Goal: Task Accomplishment & Management: Manage account settings

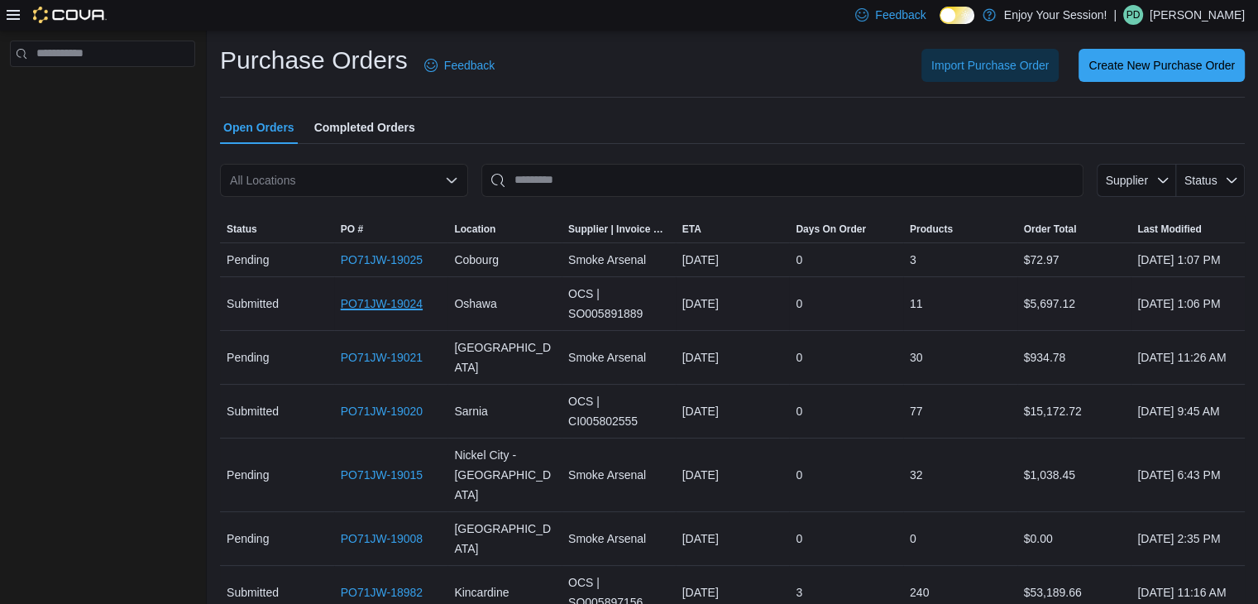
click at [376, 314] on link "PO71JW-19024" at bounding box center [382, 304] width 82 height 20
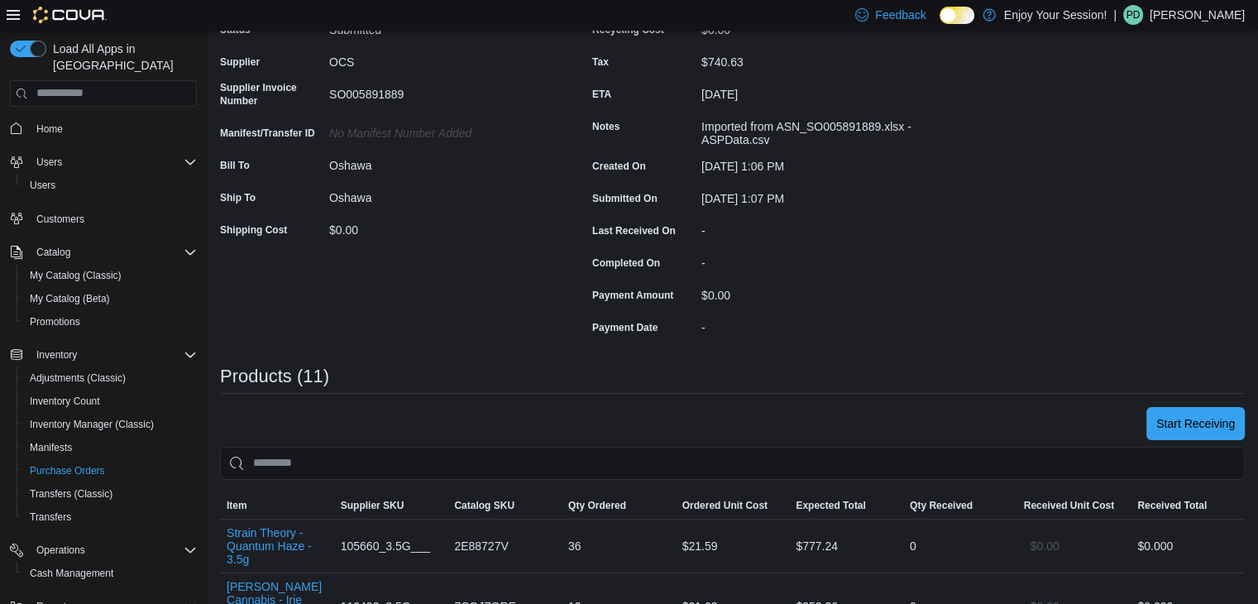
scroll to position [171, 0]
click at [1166, 418] on button "Start Receiving" at bounding box center [1195, 421] width 98 height 33
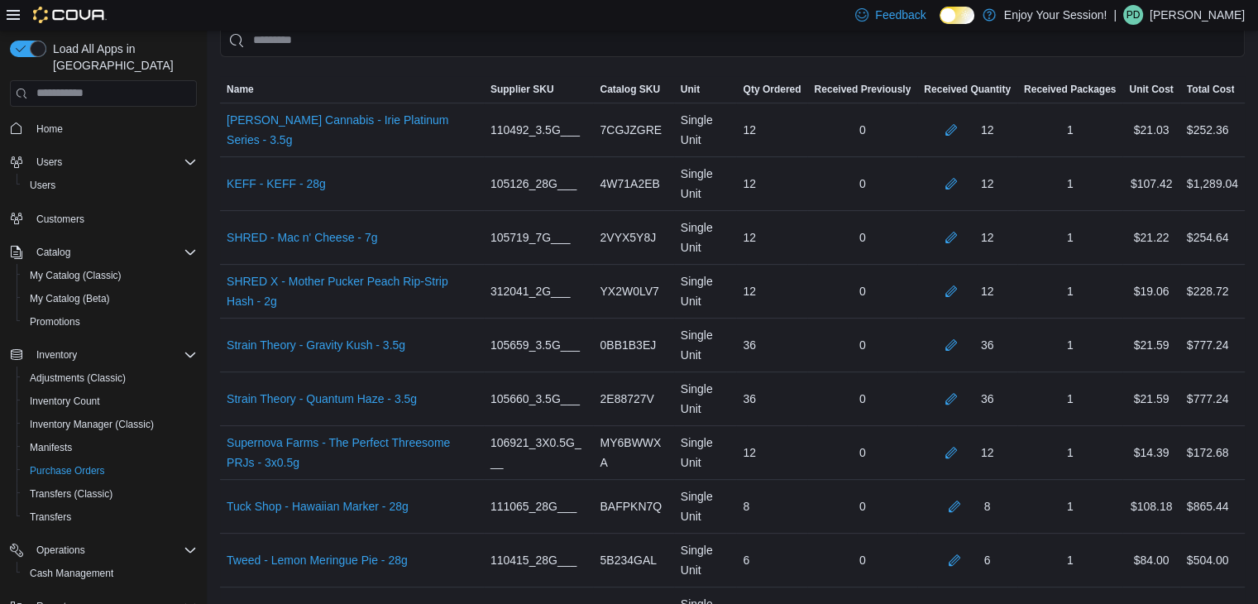
scroll to position [768, 0]
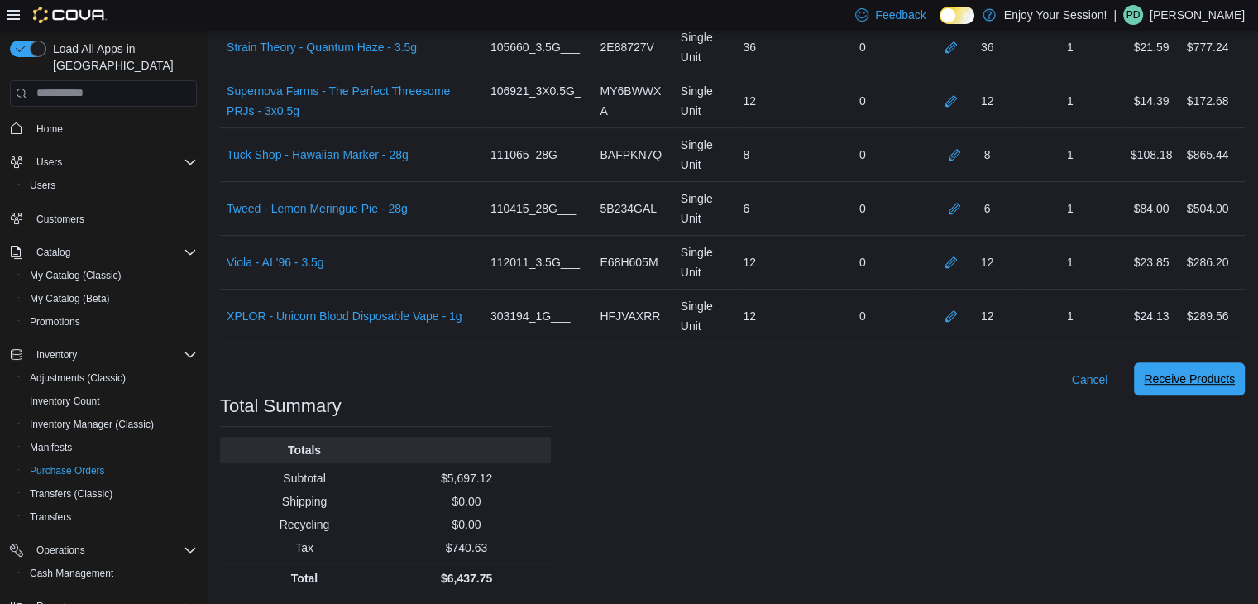
click at [1187, 374] on span "Receive Products" at bounding box center [1189, 379] width 91 height 17
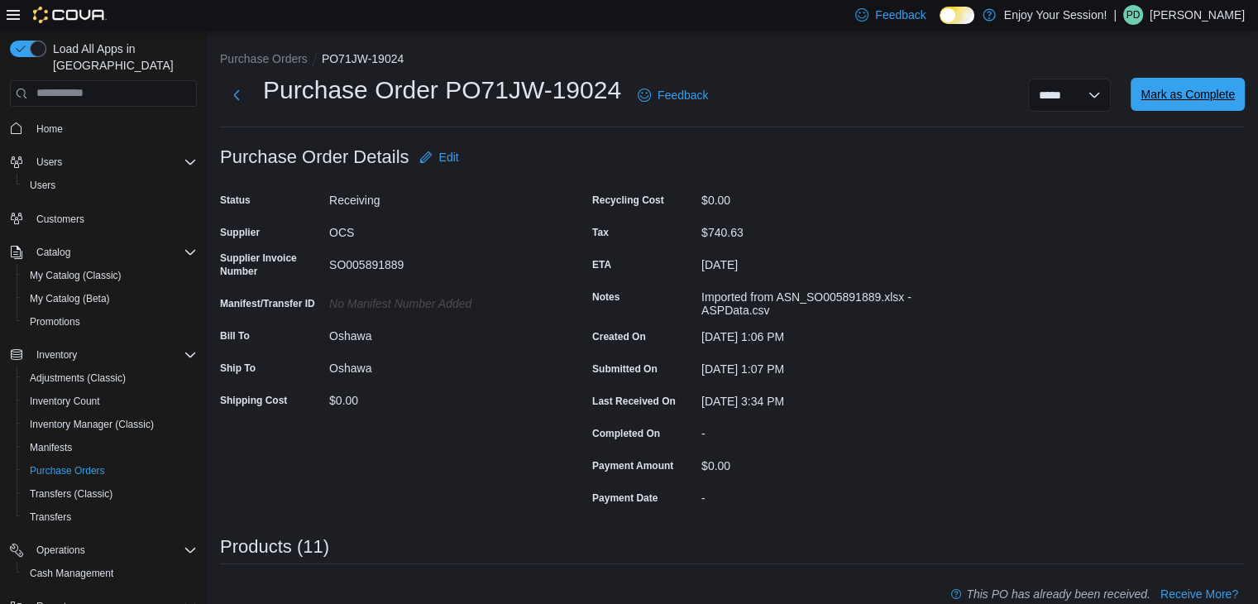
click at [1191, 100] on span "Mark as Complete" at bounding box center [1188, 94] width 94 height 17
